Goal: Task Accomplishment & Management: Complete application form

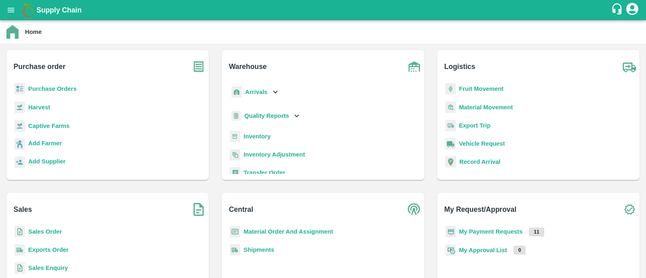
click at [474, 234] on b "My Payment Requests" at bounding box center [491, 232] width 64 height 6
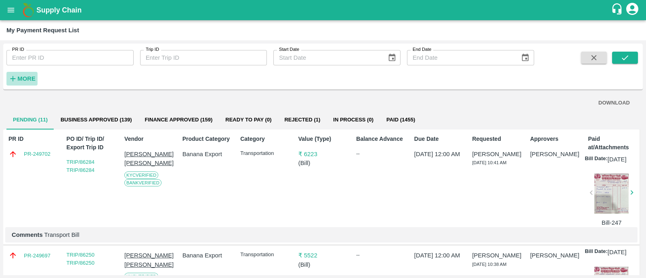
click at [28, 74] on h6 "More" at bounding box center [26, 78] width 18 height 10
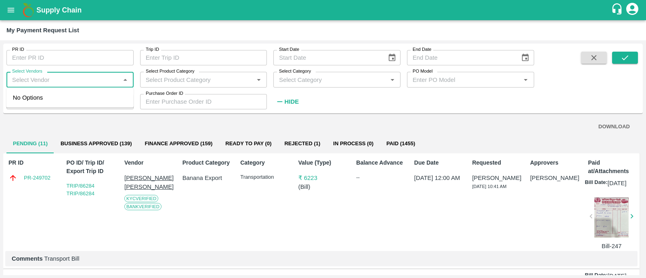
click at [72, 80] on input "Select Vendors" at bounding box center [63, 79] width 109 height 10
click at [73, 98] on div "[PERSON_NAME] [PERSON_NAME]-Transporter" at bounding box center [71, 102] width 111 height 18
type input "[PERSON_NAME] [PERSON_NAME]-Transporter"
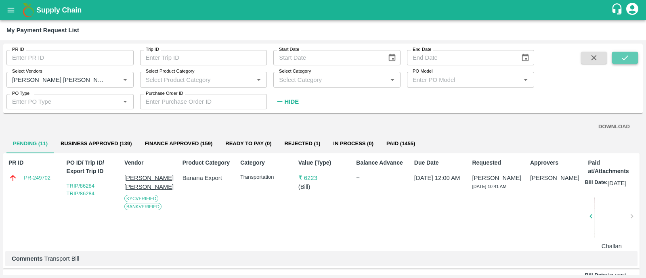
click at [630, 55] on button "submit" at bounding box center [625, 58] width 26 height 12
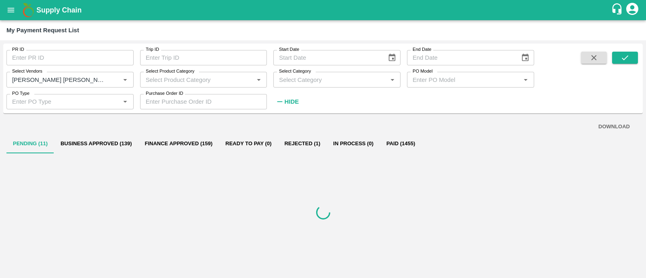
click at [294, 102] on strong "Hide" at bounding box center [292, 102] width 14 height 6
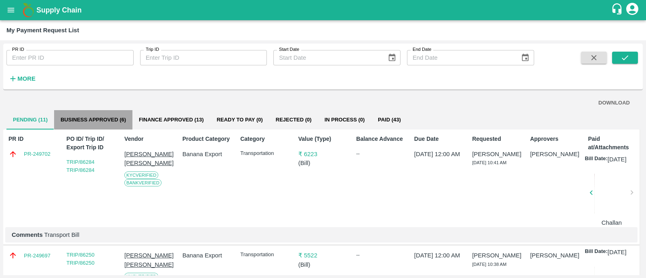
click at [101, 113] on button "Business Approved (6)" at bounding box center [93, 119] width 78 height 19
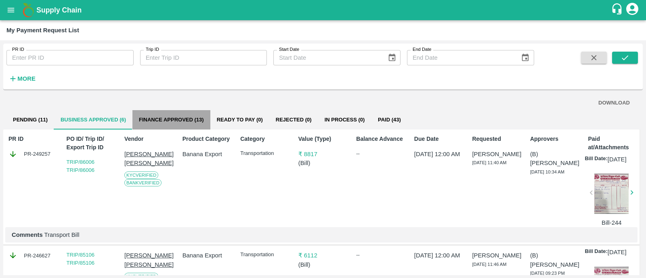
click at [173, 119] on button "Finance Approved (13)" at bounding box center [171, 119] width 78 height 19
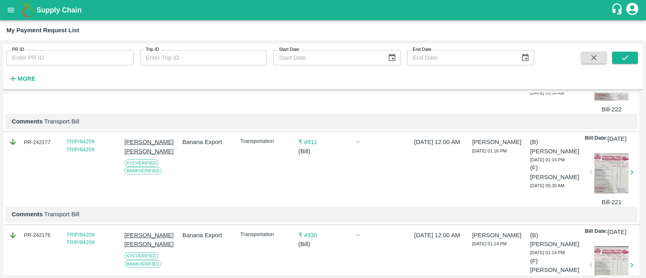
scroll to position [859, 0]
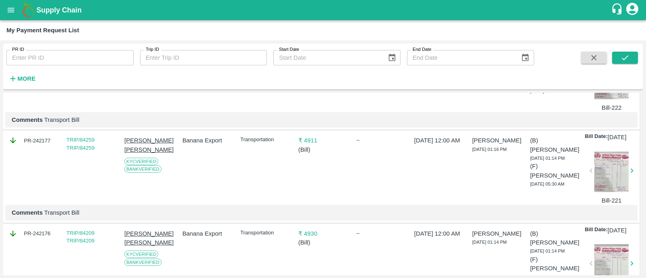
click at [332, 112] on div "₹ 6091 ( Bill )" at bounding box center [321, 76] width 52 height 72
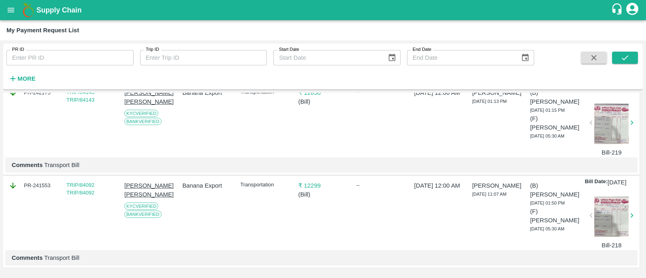
scroll to position [1202, 0]
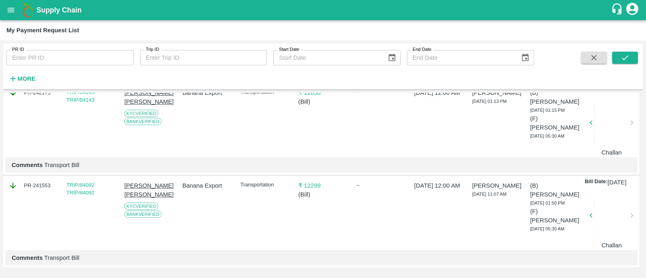
click at [92, 104] on div "TRIP/84143 TRIP/84143" at bounding box center [89, 121] width 52 height 72
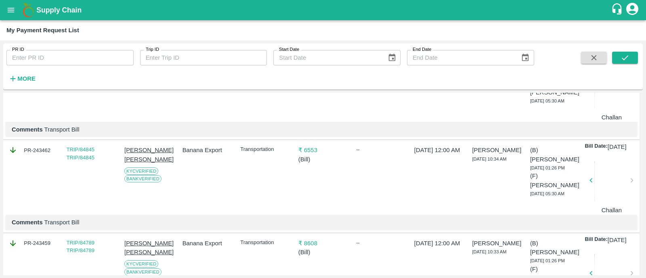
scroll to position [197, 0]
click at [10, 12] on icon "open drawer" at bounding box center [11, 10] width 7 height 4
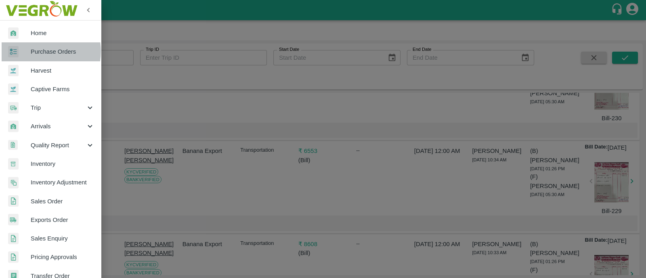
click at [38, 51] on span "Purchase Orders" at bounding box center [63, 51] width 64 height 9
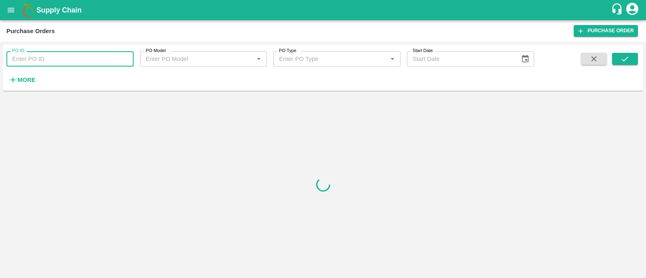
click at [42, 56] on input "PO ID" at bounding box center [69, 58] width 127 height 15
paste input "167996"
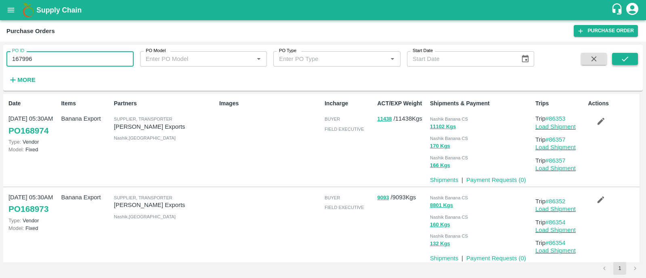
type input "167996"
click at [636, 61] on button "submit" at bounding box center [625, 59] width 26 height 12
click at [600, 118] on icon "button" at bounding box center [600, 121] width 9 height 9
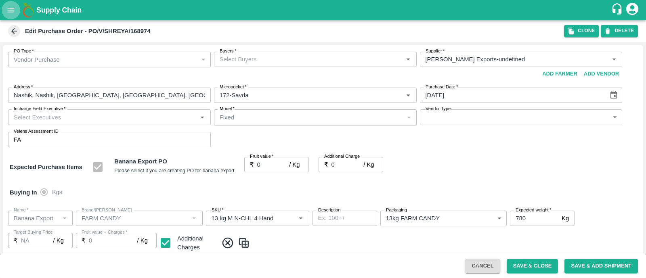
click at [8, 9] on icon "open drawer" at bounding box center [10, 10] width 9 height 9
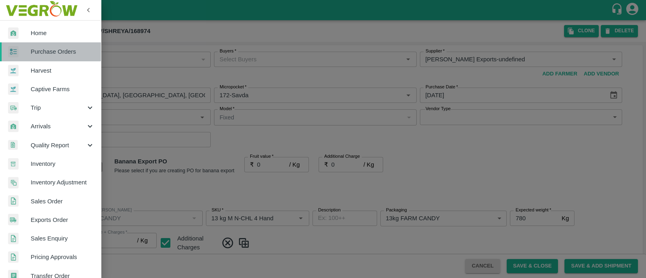
click at [50, 51] on span "Purchase Orders" at bounding box center [63, 51] width 64 height 9
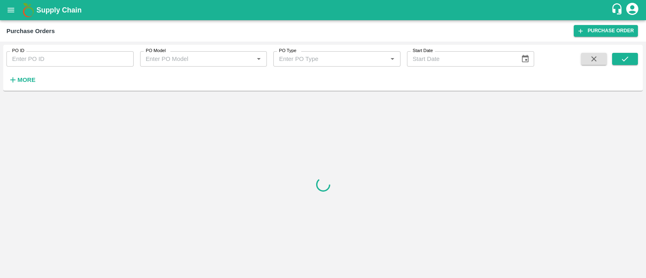
click at [50, 59] on input "PO ID" at bounding box center [69, 58] width 127 height 15
paste input "167996"
type input "167996"
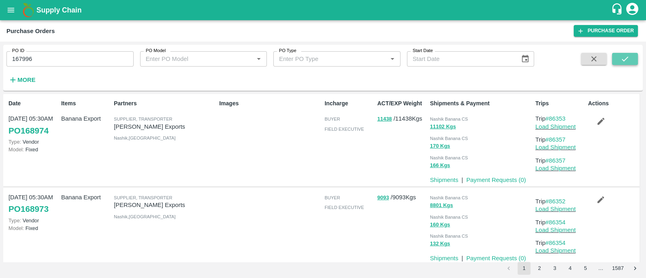
click at [626, 59] on icon "submit" at bounding box center [625, 59] width 6 height 5
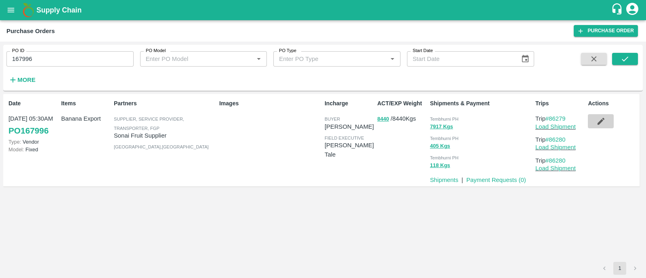
click at [611, 120] on button "button" at bounding box center [601, 121] width 26 height 14
click at [62, 51] on input "167996" at bounding box center [69, 58] width 127 height 15
paste input "text"
type input "168528"
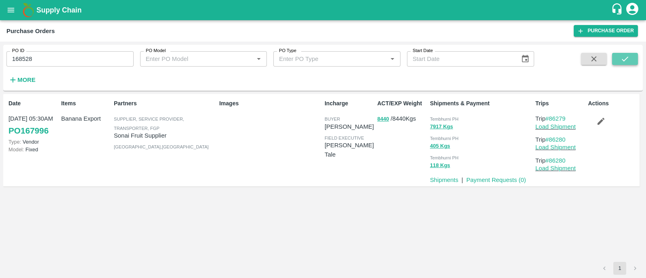
click at [626, 59] on icon "submit" at bounding box center [625, 59] width 9 height 9
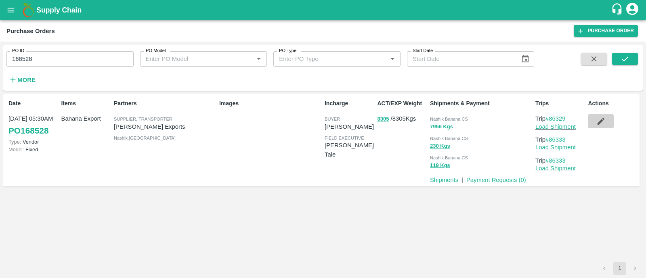
click at [598, 116] on button "button" at bounding box center [601, 121] width 26 height 14
drag, startPoint x: 49, startPoint y: 57, endPoint x: 0, endPoint y: 63, distance: 49.6
click at [0, 63] on div "PO ID 168528 PO ID PO Model PO Model   * PO Type PO Type   * Start Date Start D…" at bounding box center [323, 160] width 646 height 237
type input "168528"
click at [592, 59] on icon "button" at bounding box center [594, 59] width 9 height 9
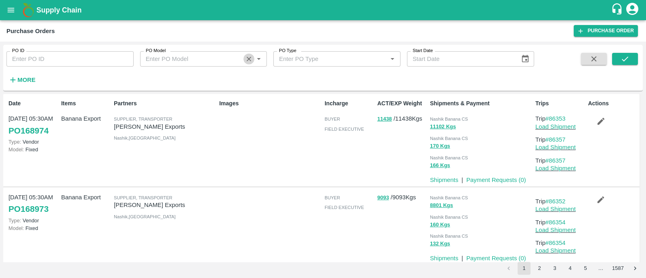
click at [250, 59] on icon "Clear" at bounding box center [249, 59] width 8 height 8
click at [222, 194] on div at bounding box center [268, 226] width 105 height 73
click at [14, 10] on icon "open drawer" at bounding box center [11, 10] width 7 height 4
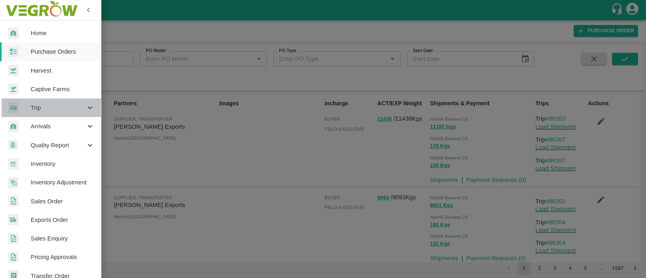
click at [66, 110] on span "Trip" at bounding box center [58, 107] width 55 height 9
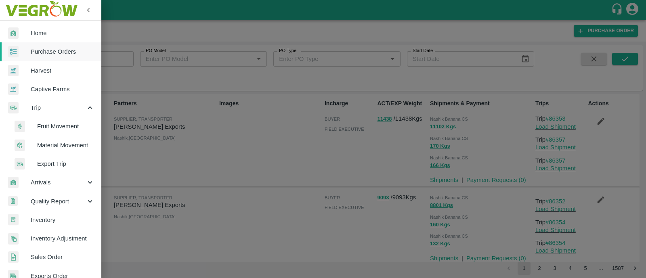
click at [69, 124] on span "Fruit Movement" at bounding box center [65, 126] width 57 height 9
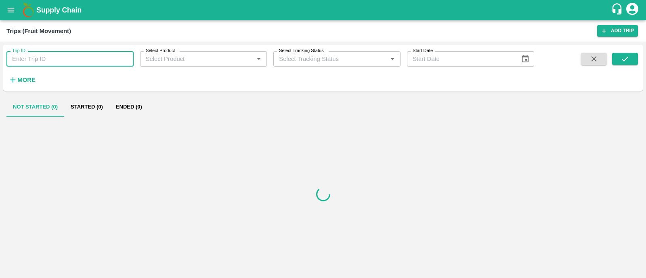
click at [44, 63] on input "Trip ID" at bounding box center [69, 58] width 127 height 15
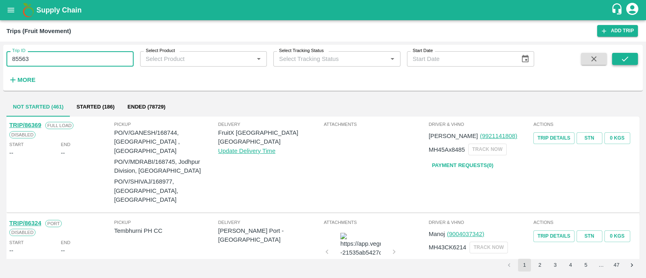
type input "85563"
click at [625, 55] on icon "submit" at bounding box center [625, 59] width 9 height 9
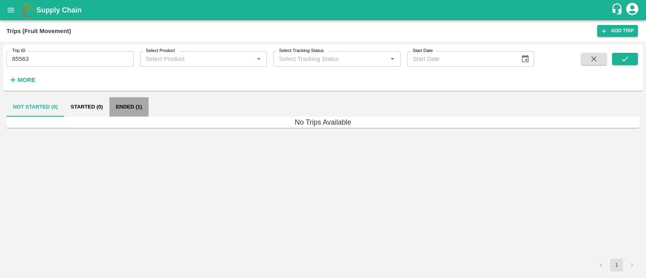
click at [130, 104] on button "Ended (1)" at bounding box center [128, 106] width 39 height 19
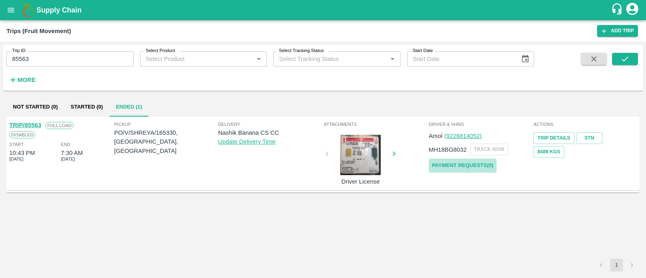
click at [458, 162] on link "Payment Requests( 0 )" at bounding box center [463, 166] width 68 height 14
click at [623, 55] on icon "submit" at bounding box center [625, 59] width 9 height 9
click at [595, 57] on icon "button" at bounding box center [594, 59] width 5 height 5
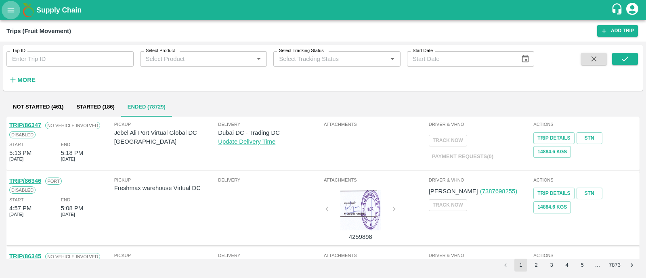
click at [16, 10] on button "open drawer" at bounding box center [11, 10] width 19 height 19
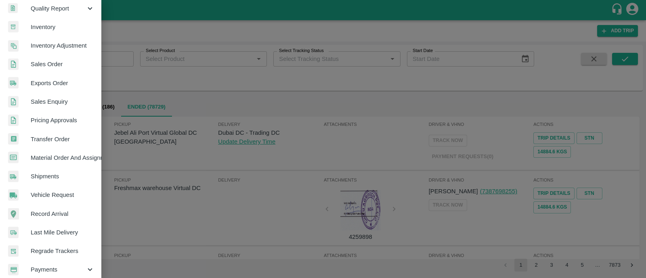
scroll to position [237, 0]
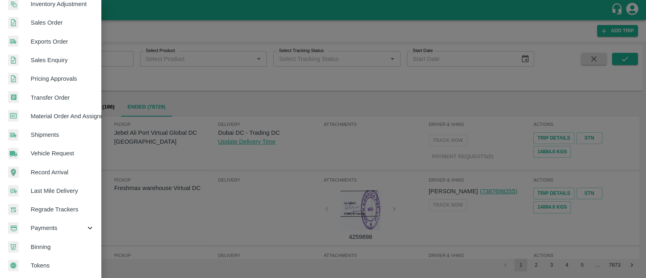
click at [52, 227] on span "Payments" at bounding box center [58, 228] width 55 height 9
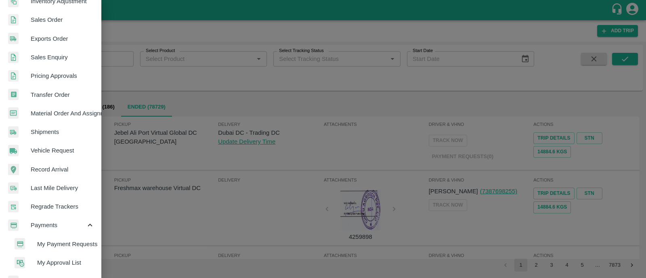
click at [75, 235] on li "My Payment Requests" at bounding box center [53, 244] width 94 height 19
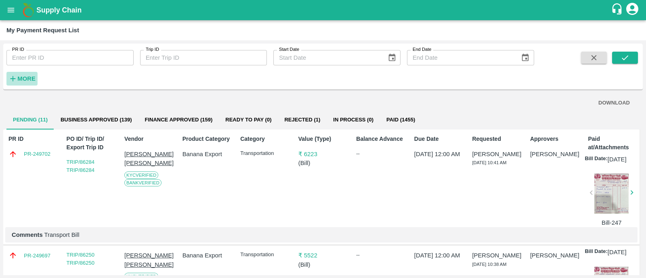
click at [10, 78] on icon "button" at bounding box center [12, 78] width 9 height 9
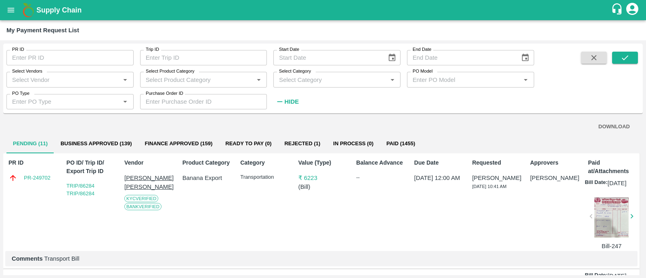
click at [44, 73] on div "Select Vendors   *" at bounding box center [69, 79] width 127 height 15
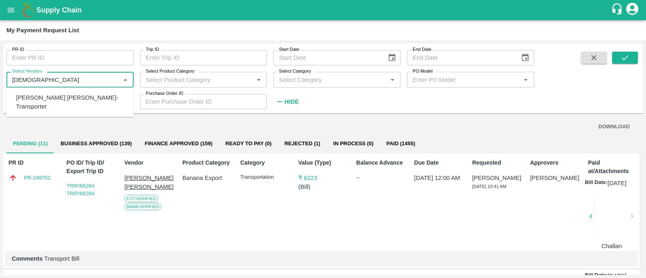
click at [46, 91] on div "[PERSON_NAME] [PERSON_NAME]-Transporter" at bounding box center [69, 102] width 127 height 23
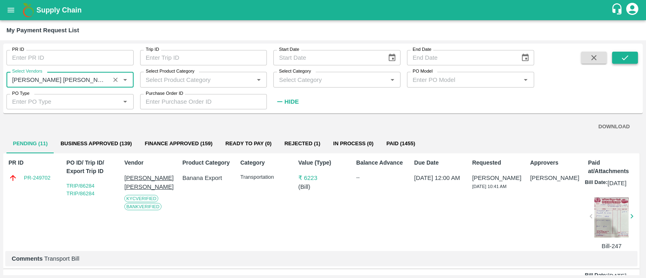
type input "[PERSON_NAME] [PERSON_NAME]-Transporter"
click at [626, 57] on icon "submit" at bounding box center [625, 57] width 6 height 5
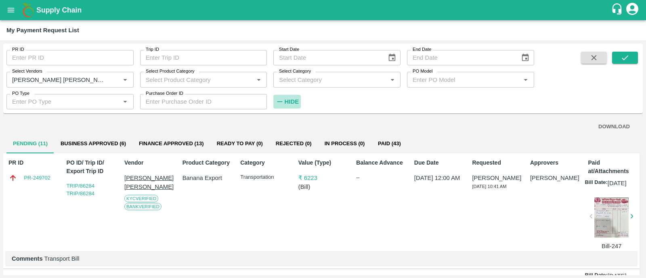
click at [286, 97] on h6 "Hide" at bounding box center [292, 102] width 14 height 10
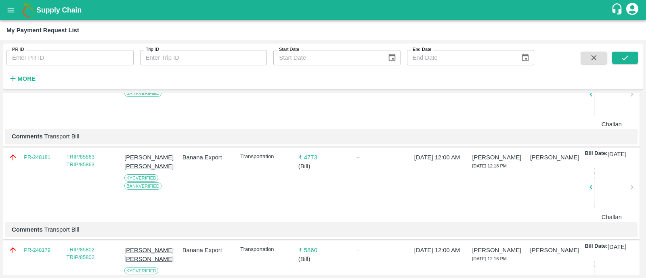
scroll to position [395, 0]
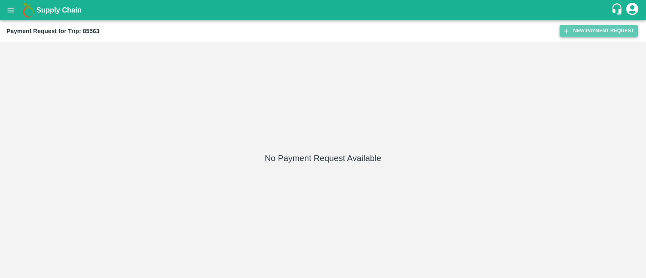
click at [623, 31] on button "New Payment Request" at bounding box center [599, 31] width 78 height 12
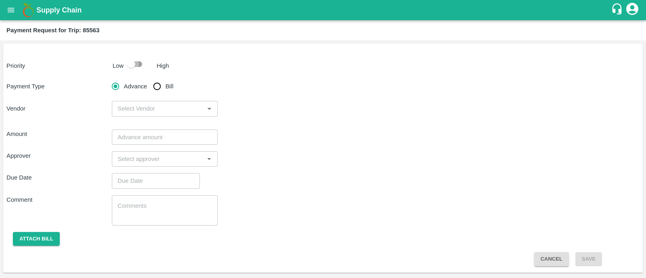
click at [141, 62] on input "checkbox" at bounding box center [131, 64] width 46 height 15
checkbox input "true"
click at [157, 88] on input "Bill" at bounding box center [157, 86] width 16 height 16
radio input "true"
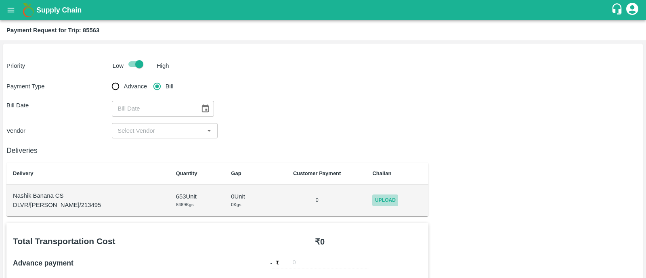
click at [378, 201] on span "Upload" at bounding box center [385, 201] width 26 height 12
click at [0, 0] on input "Upload" at bounding box center [0, 0] width 0 height 0
click at [374, 200] on span "Upload" at bounding box center [385, 201] width 26 height 12
click at [0, 0] on input "Upload" at bounding box center [0, 0] width 0 height 0
click at [387, 202] on icon at bounding box center [391, 199] width 8 height 6
